Goal: Find specific page/section: Find specific page/section

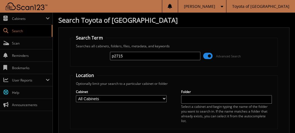
type input "p2715"
click at [138, 55] on input "p2715" at bounding box center [155, 56] width 91 height 8
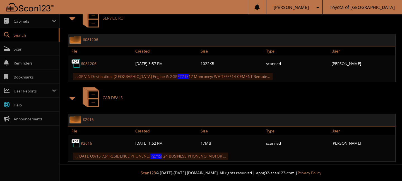
scroll to position [242, 0]
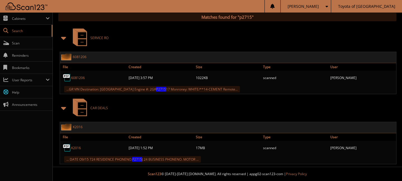
click at [171, 36] on div "SERVICE RO" at bounding box center [227, 38] width 338 height 22
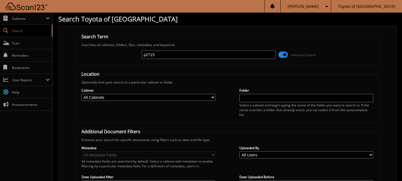
scroll to position [0, 0]
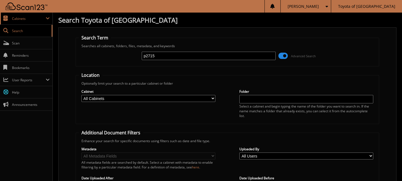
click at [20, 16] on span "Cabinets" at bounding box center [29, 18] width 34 height 5
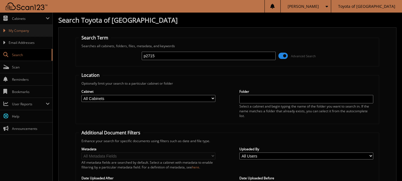
click at [25, 28] on span "My Company" at bounding box center [29, 30] width 41 height 5
